Goal: Complete application form

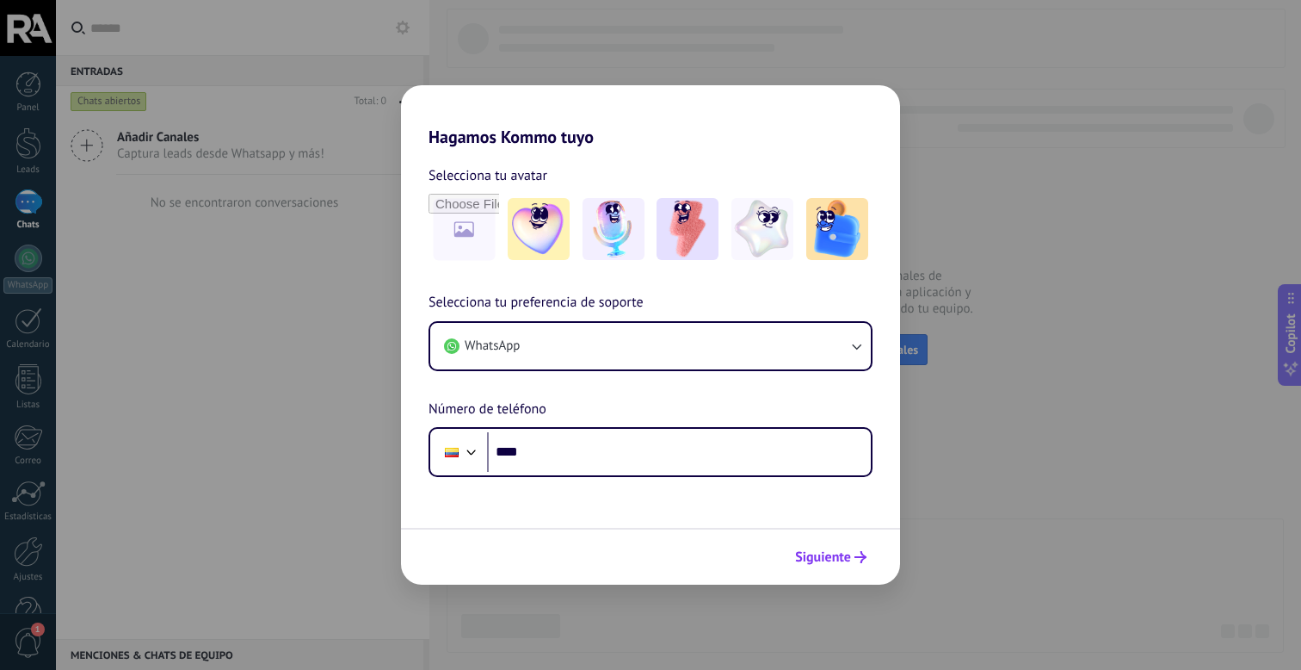
click at [858, 567] on button "Siguiente" at bounding box center [830, 556] width 87 height 29
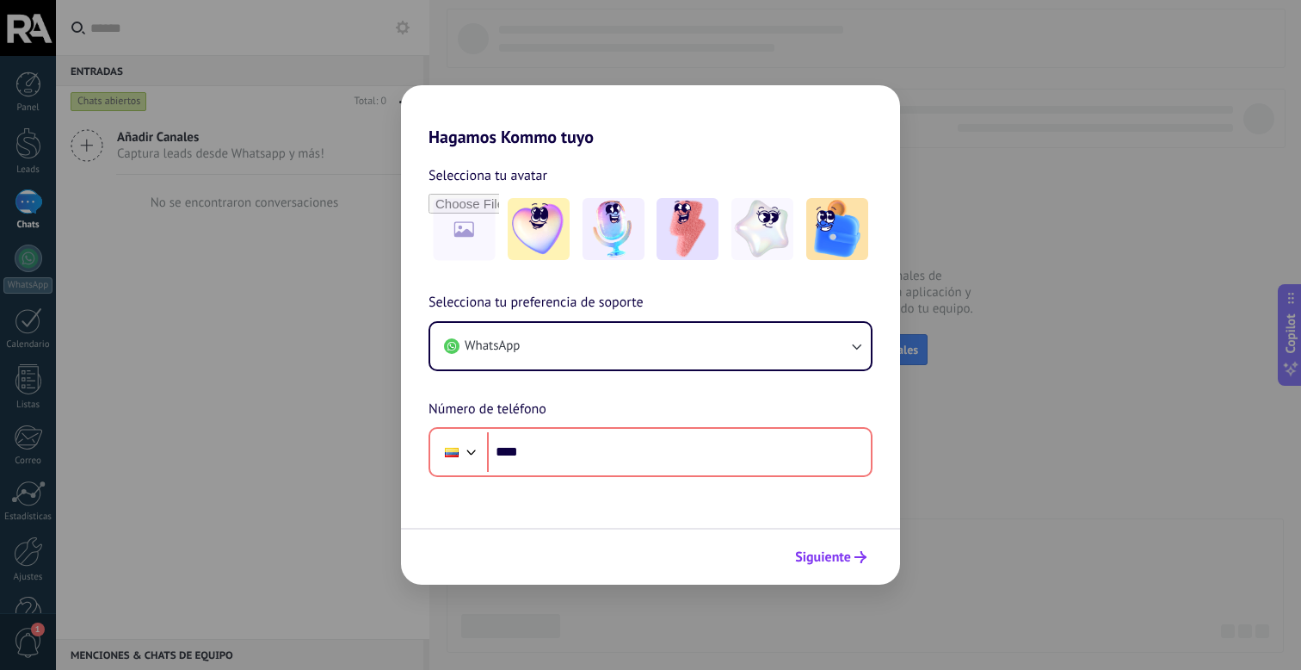
click at [859, 565] on button "Siguiente" at bounding box center [830, 556] width 87 height 29
click at [858, 565] on button "Siguiente" at bounding box center [830, 556] width 87 height 29
click at [858, 564] on button "Siguiente" at bounding box center [830, 556] width 87 height 29
click at [859, 562] on icon "submit" at bounding box center [861, 557] width 12 height 12
click at [859, 561] on icon "submit" at bounding box center [861, 557] width 12 height 12
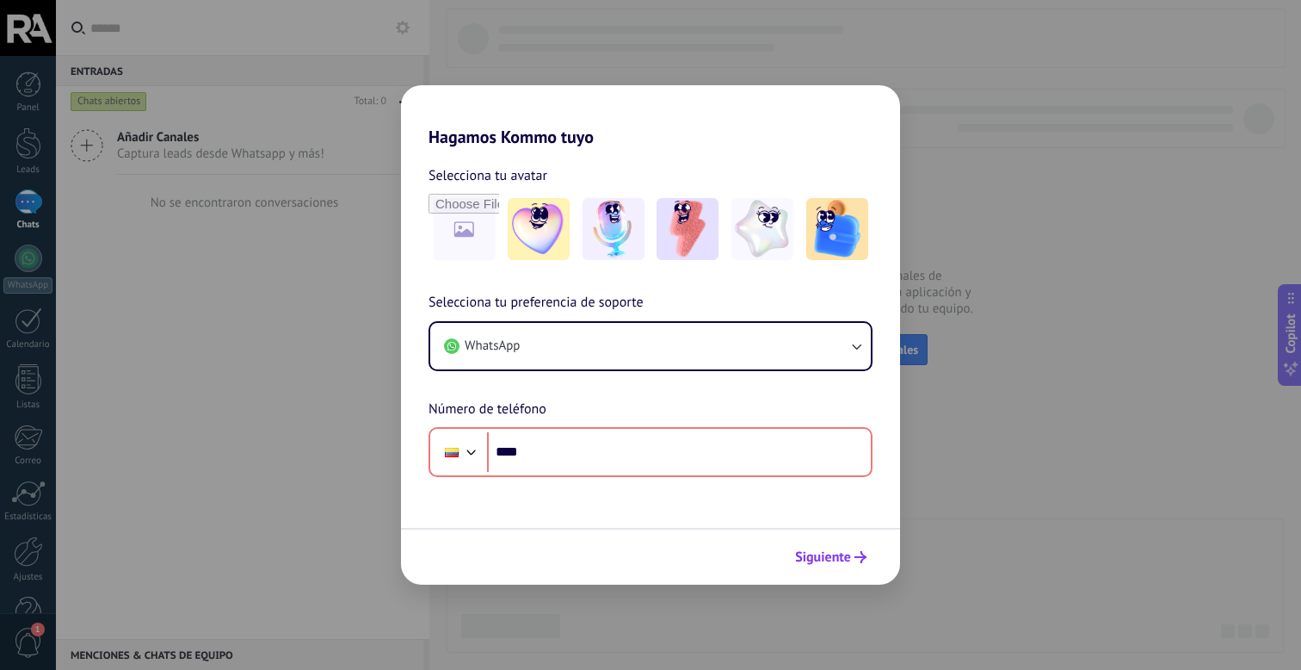
click at [853, 558] on span "Siguiente" at bounding box center [830, 557] width 71 height 12
